Goal: Task Accomplishment & Management: Manage account settings

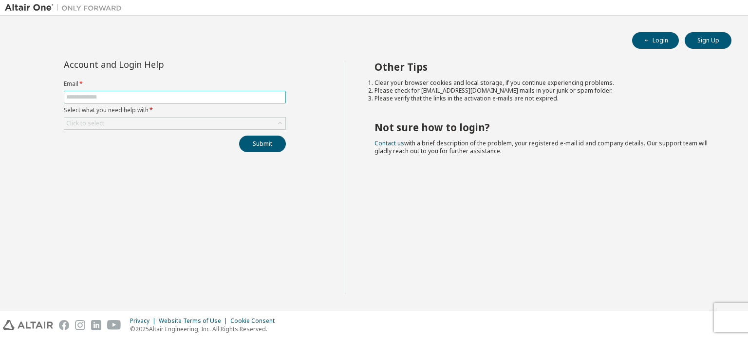
click at [139, 101] on span at bounding box center [175, 97] width 222 height 13
click at [131, 95] on input "text" at bounding box center [174, 97] width 217 height 8
type input "**********"
click at [179, 122] on div "Click to select" at bounding box center [174, 123] width 221 height 12
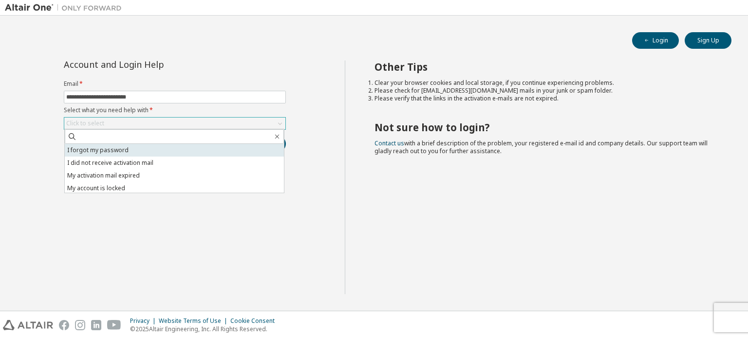
click at [156, 151] on li "I forgot my password" at bounding box center [174, 150] width 219 height 13
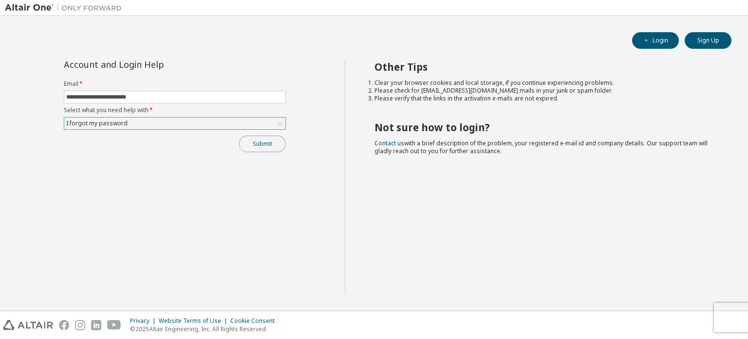
click at [251, 140] on button "Submit" at bounding box center [262, 143] width 47 height 17
click at [249, 147] on button "Submit" at bounding box center [262, 143] width 47 height 17
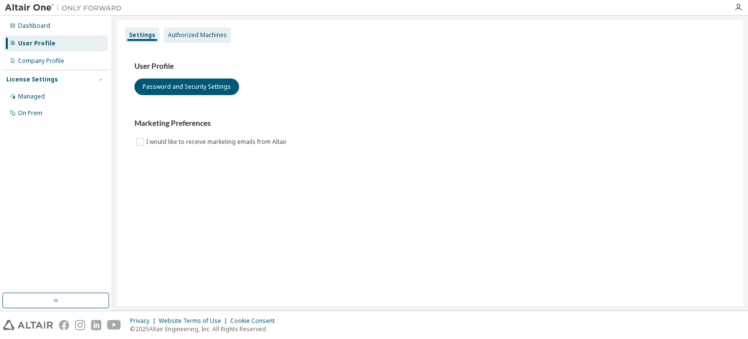
click at [188, 31] on div "Authorized Machines" at bounding box center [197, 35] width 59 height 8
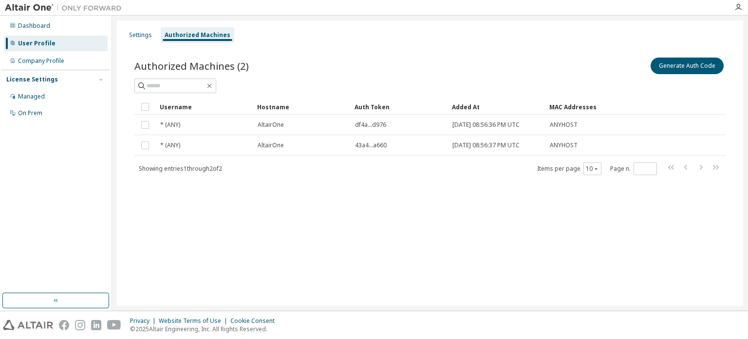
click at [126, 184] on div "Authorized Machines (2) Generate Auth Code Clear Load Save Save As Field Operat…" at bounding box center [430, 122] width 615 height 157
click at [684, 66] on button "Generate Auth Code" at bounding box center [687, 65] width 73 height 17
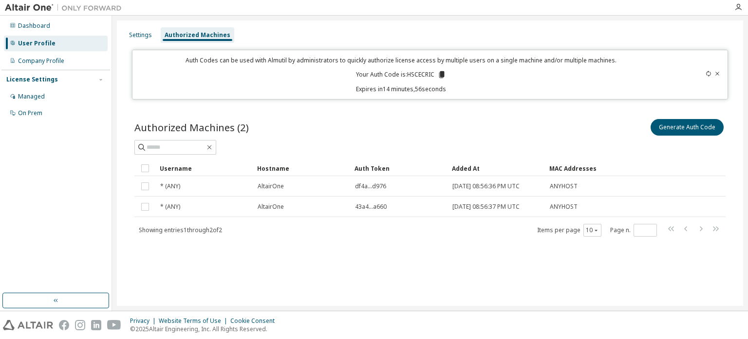
click at [442, 72] on icon at bounding box center [441, 74] width 5 height 7
